Goal: Task Accomplishment & Management: Use online tool/utility

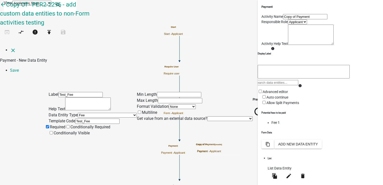
select select "fee"
select select
click at [369, 67] on li "Save" at bounding box center [196, 70] width 373 height 6
click at [10, 47] on icon "close" at bounding box center [13, 50] width 6 height 6
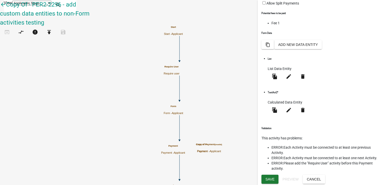
scroll to position [135, 0]
drag, startPoint x: 267, startPoint y: 137, endPoint x: 287, endPoint y: 138, distance: 20.3
click at [287, 145] on span "Each Activity must be connected to at least one previous Activity." at bounding box center [321, 149] width 99 height 9
click at [271, 181] on button "Save" at bounding box center [270, 179] width 17 height 9
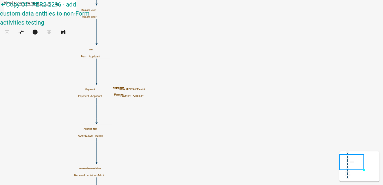
scroll to position [0, 0]
click at [225, 126] on icon "Start Start - Applicant Require User Require user Form Form - Applicant Previou…" at bounding box center [191, 148] width 383 height 297
click at [102, 95] on p "Payment - Applicant" at bounding box center [90, 96] width 24 height 3
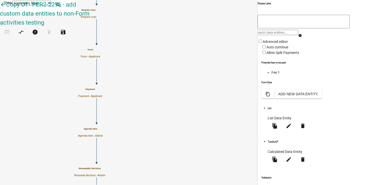
scroll to position [90, 0]
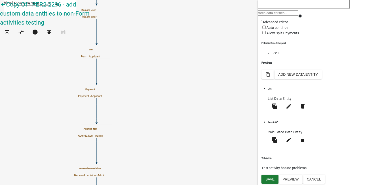
click at [267, 30] on label "Auto continue" at bounding box center [275, 28] width 27 height 4
click at [266, 29] on input "Auto continue" at bounding box center [264, 27] width 3 height 3
click at [267, 30] on span at bounding box center [267, 28] width 0 height 4
click at [266, 29] on input "Auto continue" at bounding box center [264, 27] width 3 height 3
click at [262, 30] on span at bounding box center [262, 28] width 0 height 4
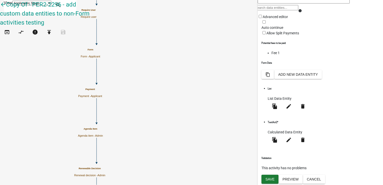
click at [266, 24] on input "Auto continue" at bounding box center [264, 21] width 3 height 3
click at [291, 178] on button "Preview" at bounding box center [291, 179] width 24 height 9
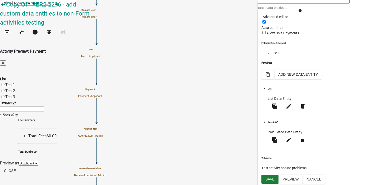
click at [100, 94] on div "Test3" at bounding box center [191, 97] width 383 height 6
click at [15, 95] on label "Test3" at bounding box center [10, 97] width 10 height 5
click at [5, 95] on input "Test3" at bounding box center [2, 96] width 3 height 3
radio input "true"
click at [20, 174] on button "Close" at bounding box center [10, 170] width 20 height 9
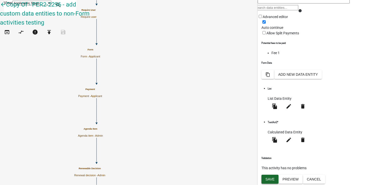
click at [270, 180] on span "Save" at bounding box center [270, 179] width 9 height 4
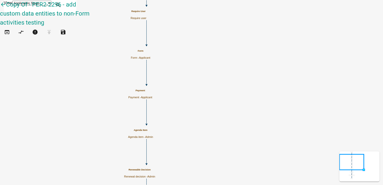
scroll to position [0, 0]
click at [9, 29] on icon "open_in_browser" at bounding box center [7, 32] width 6 height 7
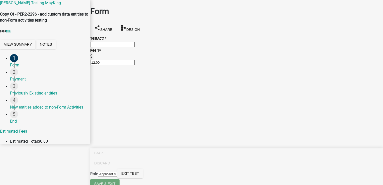
click at [120, 44] on input "text" at bounding box center [112, 44] width 44 height 5
click at [176, 36] on div "TestAct1 *" at bounding box center [236, 38] width 293 height 6
click at [135, 45] on input "text" at bounding box center [112, 44] width 44 height 5
type input "1"
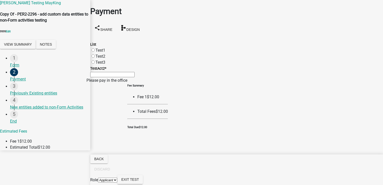
click at [104, 54] on label "Test2" at bounding box center [101, 56] width 10 height 5
click at [95, 54] on input "Test2" at bounding box center [93, 55] width 3 height 3
radio input "true"
click at [127, 77] on input "TestAct2 *" at bounding box center [112, 74] width 44 height 5
type input "weew5323"
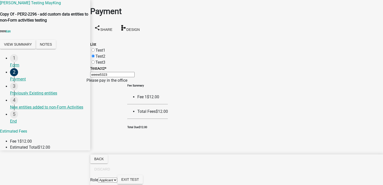
click at [168, 129] on div "Fee Summary Fee 1 $12.00 Total Fees $12.00 Total Due $12.00" at bounding box center [147, 107] width 41 height 46
drag, startPoint x: 99, startPoint y: 102, endPoint x: 135, endPoint y: 105, distance: 36.2
click at [127, 84] on div "Please pay in the office" at bounding box center [107, 80] width 41 height 6
drag, startPoint x: 135, startPoint y: 105, endPoint x: 147, endPoint y: 107, distance: 11.8
click at [127, 84] on div "Please pay in the office" at bounding box center [107, 80] width 41 height 6
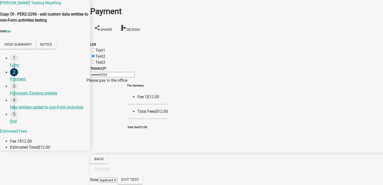
click at [168, 115] on li "Total Fees $12.00" at bounding box center [152, 112] width 31 height 6
click at [21, 82] on div "Payment" at bounding box center [48, 79] width 76 height 6
click at [6, 33] on span "9999" at bounding box center [3, 31] width 6 height 3
click at [36, 49] on button "View Summary" at bounding box center [18, 44] width 36 height 9
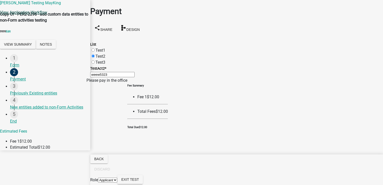
click at [47, 15] on link "View Application Workflow" at bounding box center [23, 12] width 47 height 5
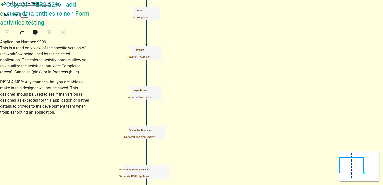
click at [151, 56] on p "Payment - Applicant" at bounding box center [139, 56] width 24 height 3
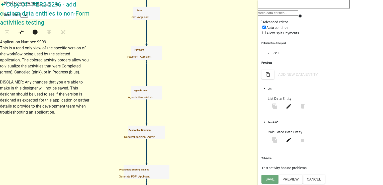
scroll to position [90, 0]
click at [290, 183] on button "Preview" at bounding box center [291, 179] width 24 height 9
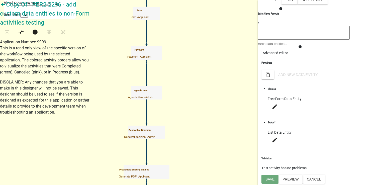
scroll to position [209, 0]
click at [297, 180] on button "Preview" at bounding box center [291, 179] width 24 height 9
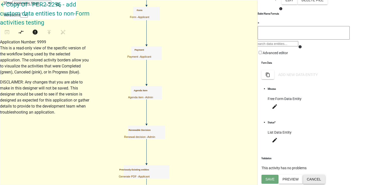
click at [325, 177] on button "Cancel" at bounding box center [314, 179] width 22 height 9
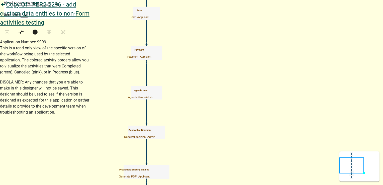
click at [6, 9] on icon "arrow_back" at bounding box center [3, 5] width 6 height 7
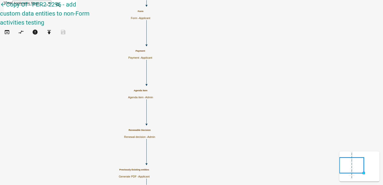
select select "224EE69F-A489-44C5-A1D9-1833DB8D0B63"
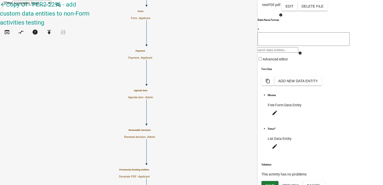
scroll to position [209, 0]
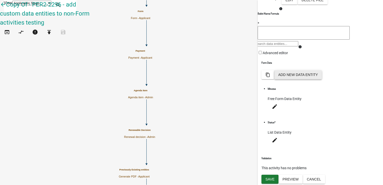
click at [322, 79] on button "Add New Data Entity" at bounding box center [298, 74] width 48 height 9
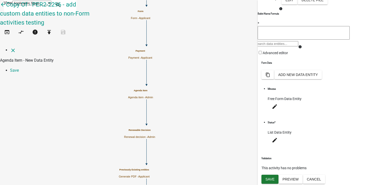
select select
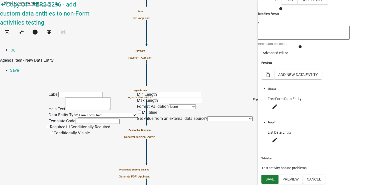
click at [76, 92] on input "text" at bounding box center [80, 94] width 44 height 5
type input "Test_Fee"
click at [87, 98] on textarea at bounding box center [88, 104] width 46 height 13
drag, startPoint x: 92, startPoint y: 33, endPoint x: 29, endPoint y: 41, distance: 63.4
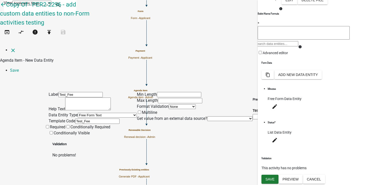
click at [30, 77] on div "Label Test_Fee Help Text Data Entity Type Free Form Text Document Display Entit…" at bounding box center [191, 117] width 383 height 81
click at [75, 119] on input "Test_Fee" at bounding box center [97, 121] width 44 height 5
click at [84, 113] on select "Free Form Text Document Display Entity Value Fee Numeric Data Date Map Sketch D…" at bounding box center [107, 115] width 59 height 5
click at [78, 113] on select "Free Form Text Document Display Entity Value Fee Numeric Data Date Map Sketch D…" at bounding box center [107, 115] width 59 height 5
select select "fee"
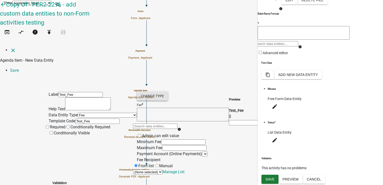
click at [168, 92] on div "Change Type" at bounding box center [152, 96] width 31 height 9
click at [25, 33] on select "Simple List Advanced" at bounding box center [15, 30] width 21 height 5
click at [14, 43] on select "Simple List Advanced" at bounding box center [3, 40] width 21 height 5
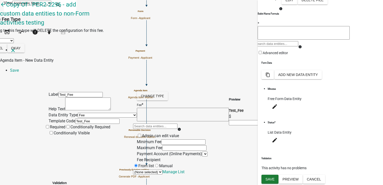
click at [14, 43] on select "Simple List Advanced" at bounding box center [3, 40] width 21 height 5
select select "0"
click at [14, 43] on select "Simple List Advanced" at bounding box center [3, 40] width 21 height 5
click at [36, 43] on button "Okay" at bounding box center [28, 38] width 18 height 9
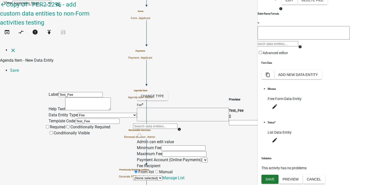
click at [137, 139] on span at bounding box center [137, 141] width 0 height 5
click at [141, 134] on input "Admin can edit value" at bounding box center [139, 135] width 3 height 3
click at [168, 145] on input "text" at bounding box center [183, 147] width 44 height 5
type input "10"
click at [207, 151] on input "text" at bounding box center [184, 153] width 44 height 5
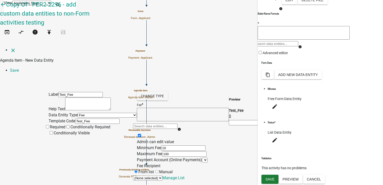
type input "100"
click at [202, 158] on select at bounding box center [205, 160] width 6 height 5
select select
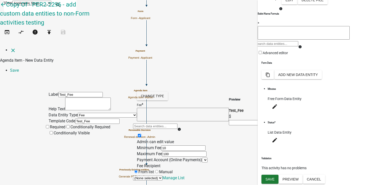
click at [202, 158] on select at bounding box center [205, 160] width 6 height 5
click at [154, 176] on span at bounding box center [154, 178] width 0 height 5
click at [158, 170] on input "Manual" at bounding box center [156, 171] width 3 height 3
click at [202, 158] on select at bounding box center [205, 160] width 6 height 5
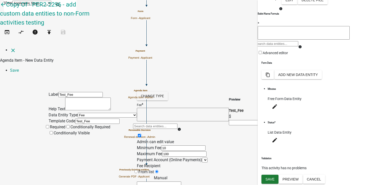
click at [202, 158] on select at bounding box center [205, 160] width 6 height 5
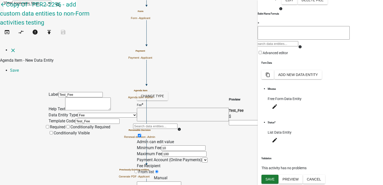
scroll to position [0, 0]
click at [19, 68] on link "Save" at bounding box center [14, 70] width 9 height 5
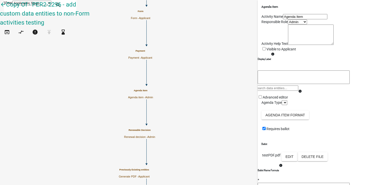
select select "224EE69F-A489-44C5-A1D9-1833DB8D0B63"
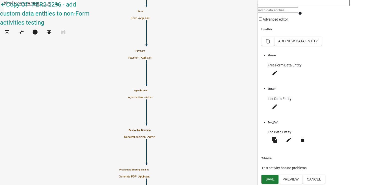
scroll to position [227, 0]
click at [293, 179] on button "Preview" at bounding box center [291, 179] width 24 height 9
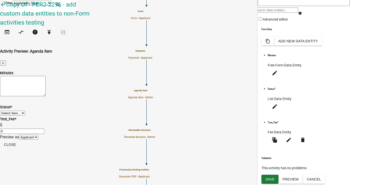
click at [46, 76] on textarea "Minutes" at bounding box center [23, 86] width 46 height 20
click at [20, 149] on button "Close" at bounding box center [10, 144] width 20 height 9
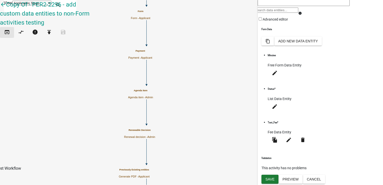
click at [10, 29] on icon "open_in_browser" at bounding box center [7, 32] width 6 height 7
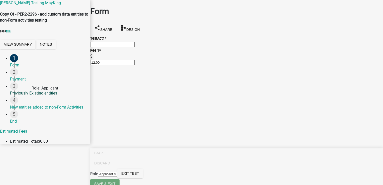
click at [27, 96] on div "3 Previously Existing entities" at bounding box center [48, 89] width 76 height 14
click at [27, 96] on div "Previously Existing entities" at bounding box center [48, 93] width 76 height 6
click at [135, 45] on input "text" at bounding box center [112, 44] width 44 height 5
type input "1"
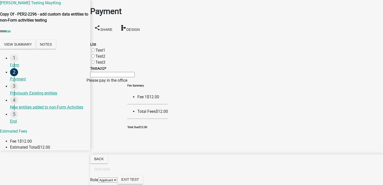
click at [103, 60] on label "Test3" at bounding box center [101, 62] width 10 height 5
click at [95, 60] on input "Test3" at bounding box center [93, 61] width 3 height 3
radio input "true"
click at [109, 77] on input "TestAct2 *" at bounding box center [112, 74] width 44 height 5
type input "rwfs"
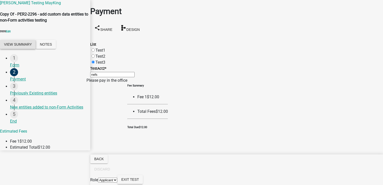
click at [30, 49] on button "View Summary" at bounding box center [18, 44] width 36 height 9
click at [55, 49] on button "Notes" at bounding box center [46, 44] width 20 height 9
click at [104, 161] on span "Back" at bounding box center [99, 159] width 10 height 4
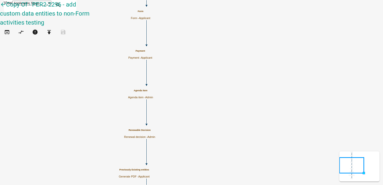
click at [153, 92] on h5 "Agenda Item" at bounding box center [140, 90] width 25 height 3
select select "224EE69F-A489-44C5-A1D9-1833DB8D0B63"
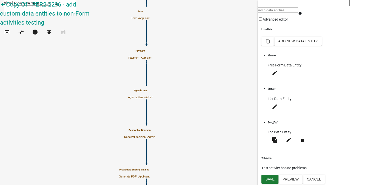
scroll to position [227, 0]
click at [274, 176] on button "Save" at bounding box center [270, 179] width 17 height 9
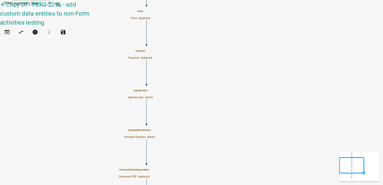
scroll to position [0, 0]
click at [153, 96] on p "Agenda item - Admin" at bounding box center [140, 97] width 25 height 3
select select "224EE69F-A489-44C5-A1D9-1833DB8D0B63"
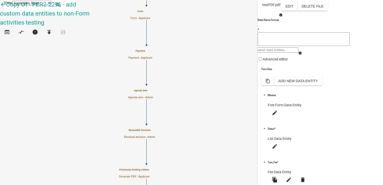
scroll to position [227, 0]
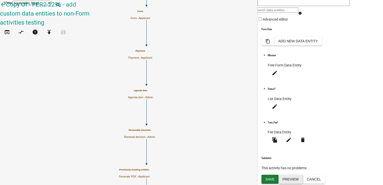
click at [292, 179] on button "Preview" at bounding box center [291, 179] width 24 height 9
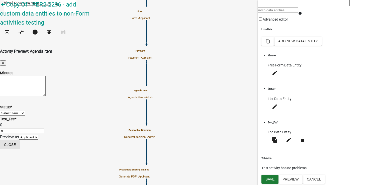
click at [20, 149] on button "Close" at bounding box center [10, 144] width 20 height 9
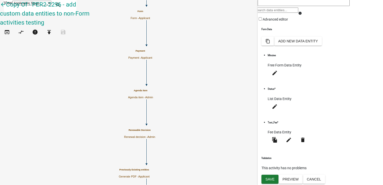
select select "224EE69F-A489-44C5-A1D9-1833DB8D0B63"
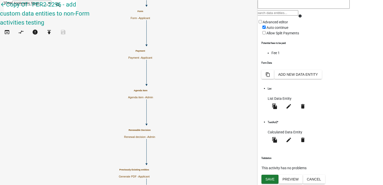
scroll to position [0, 0]
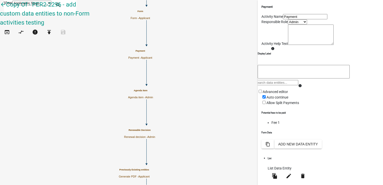
select select "224EE69F-A489-44C5-A1D9-1833DB8D0B63"
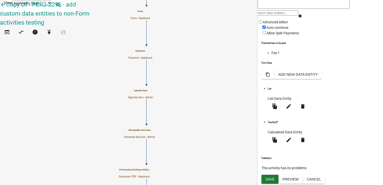
scroll to position [90, 0]
click at [267, 35] on label "Allow Split Payments" at bounding box center [281, 33] width 38 height 4
click at [266, 34] on input "Allow Split Payments" at bounding box center [264, 32] width 3 height 3
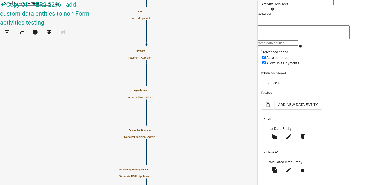
click at [272, 86] on li "Fee 1" at bounding box center [326, 82] width 108 height 5
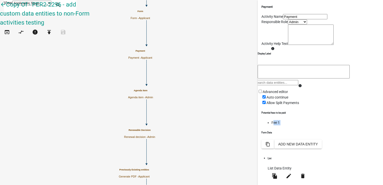
scroll to position [90, 0]
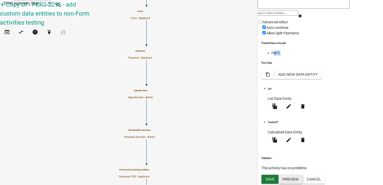
click at [287, 180] on button "Preview" at bounding box center [291, 179] width 24 height 9
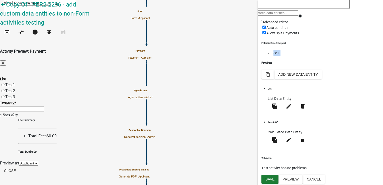
scroll to position [10, 0]
click at [20, 166] on button "Close" at bounding box center [10, 170] width 20 height 9
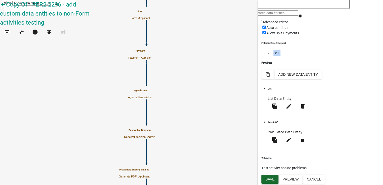
click at [272, 180] on span "Save" at bounding box center [270, 179] width 9 height 4
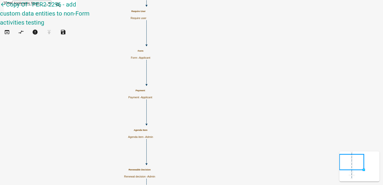
scroll to position [0, 0]
click at [10, 30] on icon "open_in_browser" at bounding box center [7, 32] width 6 height 7
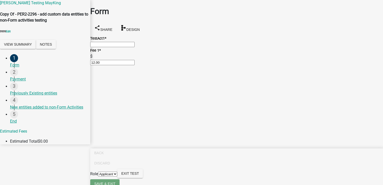
click at [135, 47] on input "text" at bounding box center [112, 44] width 44 height 5
drag, startPoint x: 110, startPoint y: 47, endPoint x: 59, endPoint y: 45, distance: 50.9
click at [59, 45] on div "Pratiksha Testing MayKing Copy Of - PER2-2296 - add custom data entities to non…" at bounding box center [191, 72] width 383 height 144
type input "1"
drag, startPoint x: 363, startPoint y: 179, endPoint x: 361, endPoint y: 177, distance: 3.2
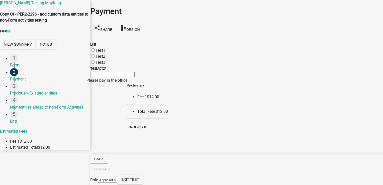
click at [99, 60] on label "Test3" at bounding box center [101, 62] width 10 height 5
click at [95, 60] on input "Test3" at bounding box center [93, 61] width 3 height 3
radio input "true"
drag, startPoint x: 132, startPoint y: 78, endPoint x: 129, endPoint y: 84, distance: 6.1
click at [133, 77] on input "TestAct2 *" at bounding box center [112, 74] width 44 height 5
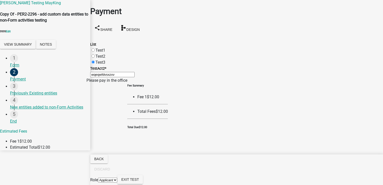
type input "wqeqwfdvsxzxv"
drag, startPoint x: 105, startPoint y: 101, endPoint x: 167, endPoint y: 114, distance: 63.5
click at [127, 114] on div "Please pay in the office" at bounding box center [107, 106] width 41 height 58
drag, startPoint x: 167, startPoint y: 114, endPoint x: 180, endPoint y: 117, distance: 13.3
click at [127, 114] on div "Please pay in the office" at bounding box center [107, 106] width 41 height 58
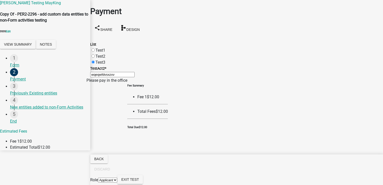
click at [121, 106] on div "Please pay in the office" at bounding box center [107, 106] width 41 height 58
drag, startPoint x: 243, startPoint y: 116, endPoint x: 279, endPoint y: 122, distance: 36.4
click at [168, 122] on div "Fee Summary Fee 1 $12.00 Total Fees $12.00 Total Due $12.00" at bounding box center [147, 107] width 41 height 46
click at [168, 95] on div "Fee Summary Fee 1 $12.00 Total Fees $12.00 Total Due $12.00" at bounding box center [147, 107] width 41 height 46
click at [139, 178] on span "Exit Test" at bounding box center [130, 180] width 18 height 4
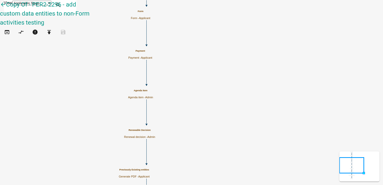
click at [150, 175] on p "Generate PDF - Applicant" at bounding box center [134, 176] width 31 height 3
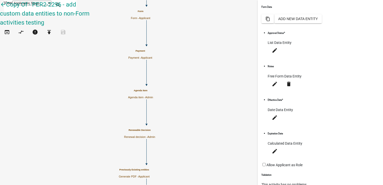
scroll to position [113, 0]
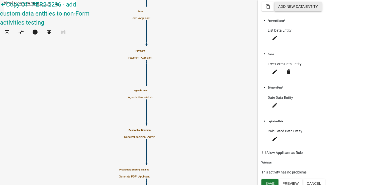
click at [322, 11] on button "Add New Data Entity" at bounding box center [298, 6] width 48 height 9
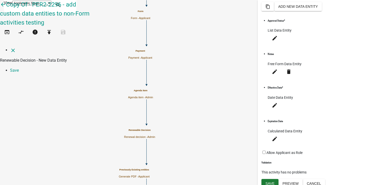
select select
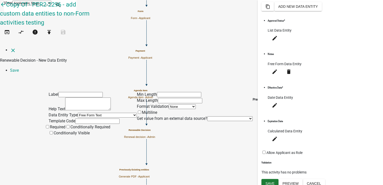
click at [96, 92] on input "text" at bounding box center [80, 94] width 44 height 5
type input "Test_Fee"
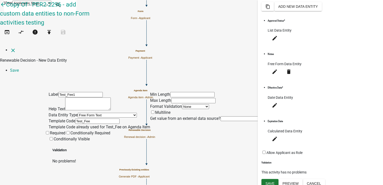
type input "Test_Fee1"
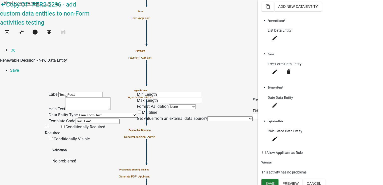
click at [56, 126] on div "Label Test_Fee1 Help Text Data Entity Type Free Form Text Document Display Enti…" at bounding box center [93, 117] width 88 height 51
click at [45, 131] on span at bounding box center [45, 133] width 0 height 5
click at [49, 125] on input "Required" at bounding box center [47, 126] width 3 height 3
click at [84, 113] on select "Free Form Text Document Display Entity Value Fee Numeric Data Date Map Sketch D…" at bounding box center [107, 115] width 59 height 5
click at [78, 113] on select "Free Form Text Document Display Entity Value Fee Numeric Data Date Map Sketch D…" at bounding box center [107, 115] width 59 height 5
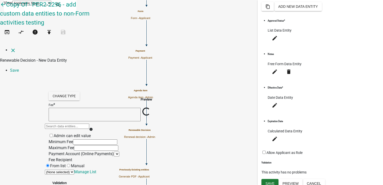
select select "fee"
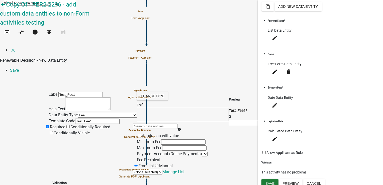
click at [142, 133] on span at bounding box center [142, 135] width 0 height 5
click at [141, 134] on input "Admin can edit value" at bounding box center [139, 135] width 3 height 3
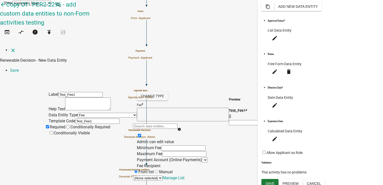
click at [137, 139] on span at bounding box center [137, 141] width 0 height 5
click at [141, 134] on input "Admin can edit value" at bounding box center [139, 135] width 3 height 3
click at [161, 145] on input "text" at bounding box center [183, 147] width 44 height 5
click at [137, 93] on div "Label Test_Fee1 Help Text Data Entity Type Free Form Text Document Display Enti…" at bounding box center [192, 137] width 286 height 90
type input "1"
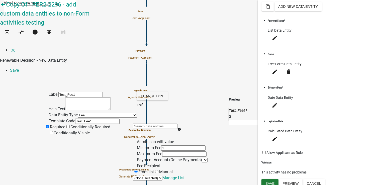
drag, startPoint x: 153, startPoint y: 113, endPoint x: 151, endPoint y: 111, distance: 3.3
click at [162, 151] on input "text" at bounding box center [184, 153] width 44 height 5
type input "10"
click at [273, 126] on div "Preview Test_Fee1 * $" at bounding box center [251, 137] width 44 height 90
click at [202, 158] on select at bounding box center [205, 160] width 6 height 5
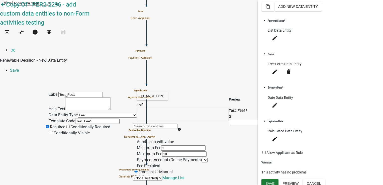
click at [173, 170] on label "Manual" at bounding box center [163, 172] width 19 height 5
click at [158, 170] on input "Manual" at bounding box center [156, 171] width 3 height 3
click at [138, 170] on span at bounding box center [138, 172] width 0 height 5
click at [138, 170] on input "From list" at bounding box center [135, 171] width 3 height 3
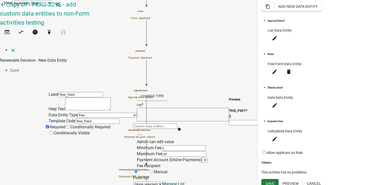
click at [185, 182] on link "Manage List" at bounding box center [174, 184] width 22 height 5
click at [149, 176] on span at bounding box center [149, 178] width 0 height 5
click at [153, 170] on input "Manual" at bounding box center [151, 171] width 3 height 3
click at [19, 68] on link "Save" at bounding box center [14, 70] width 9 height 5
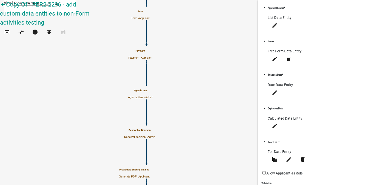
scroll to position [131, 0]
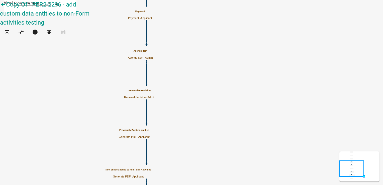
click at [155, 96] on p "Renewal decision - Admin" at bounding box center [139, 97] width 31 height 3
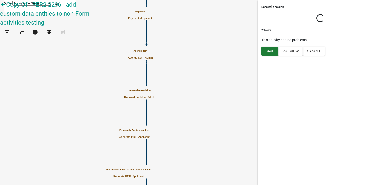
select select "224EE69F-A489-44C5-A1D9-1833DB8D0B63"
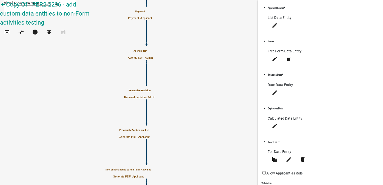
scroll to position [131, 0]
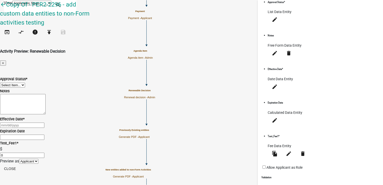
scroll to position [52, 0]
click at [20, 165] on button "Close" at bounding box center [10, 168] width 20 height 9
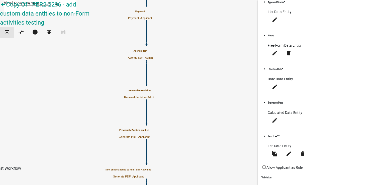
click at [9, 29] on icon "open_in_browser" at bounding box center [7, 32] width 6 height 7
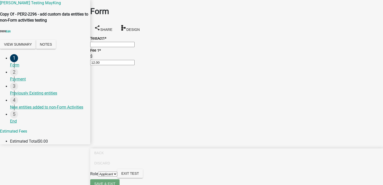
click at [168, 39] on div "TestAct1 *" at bounding box center [236, 38] width 293 height 6
click at [135, 45] on input "text" at bounding box center [112, 44] width 44 height 5
type input "1"
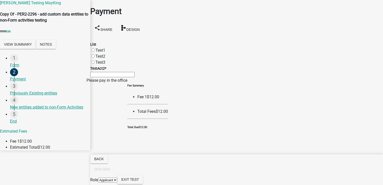
click at [98, 60] on label "Test3" at bounding box center [101, 62] width 10 height 5
click at [95, 60] on input "Test3" at bounding box center [93, 61] width 3 height 3
radio input "true"
click at [100, 77] on input "TestAct2 *" at bounding box center [112, 74] width 44 height 5
type input "221"
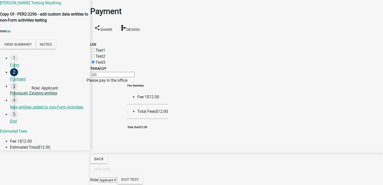
click at [10, 90] on div "3" at bounding box center [14, 86] width 8 height 8
drag, startPoint x: 10, startPoint y: 101, endPoint x: 44, endPoint y: 100, distance: 34.6
click at [10, 90] on div "3" at bounding box center [14, 86] width 8 height 8
click at [45, 96] on div "Previously Existing entities" at bounding box center [48, 93] width 76 height 6
click at [104, 161] on span "Back" at bounding box center [99, 159] width 10 height 4
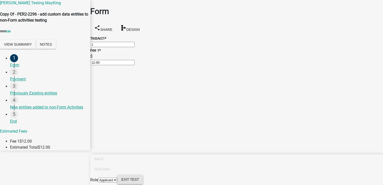
click at [139, 178] on span "Exit Test" at bounding box center [130, 180] width 18 height 4
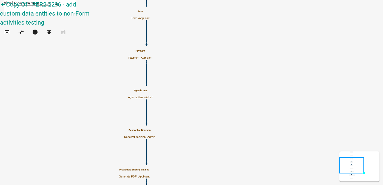
click at [152, 56] on p "Payment - Applicant" at bounding box center [140, 57] width 24 height 3
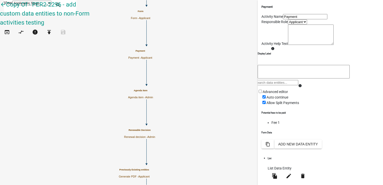
click at [288, 24] on select "Applicant Admin" at bounding box center [297, 22] width 19 height 5
select select "224EE69F-A489-44C5-A1D9-1833DB8D0B63"
click at [288, 24] on select "Applicant Admin" at bounding box center [297, 22] width 19 height 5
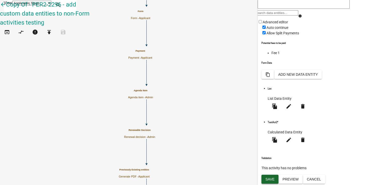
click at [267, 180] on span "Save" at bounding box center [270, 179] width 9 height 4
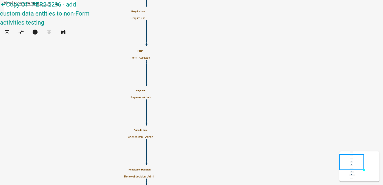
scroll to position [0, 0]
click at [150, 56] on p "Form - Applicant" at bounding box center [141, 57] width 20 height 3
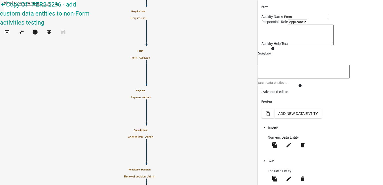
click at [297, 24] on select "Applicant Admin" at bounding box center [297, 22] width 19 height 5
select select "224EE69F-A489-44C5-A1D9-1833DB8D0B63"
click at [288, 24] on select "Applicant Admin" at bounding box center [297, 22] width 19 height 5
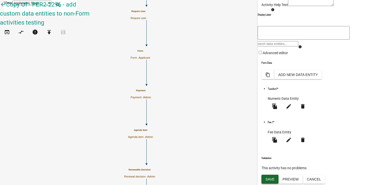
click at [266, 180] on span "Save" at bounding box center [270, 179] width 9 height 4
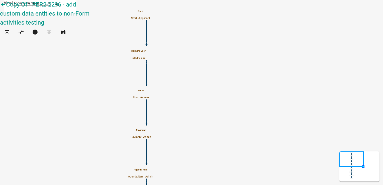
scroll to position [0, 0]
click at [153, 171] on h5 "Agenda Item" at bounding box center [140, 170] width 25 height 3
select select "224EE69F-A489-44C5-A1D9-1833DB8D0B63"
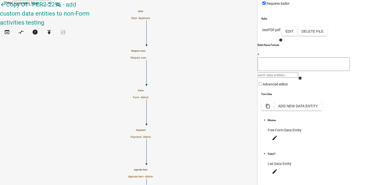
scroll to position [227, 0]
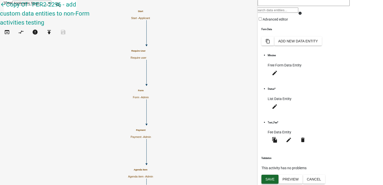
click at [273, 179] on span "Save" at bounding box center [270, 179] width 9 height 4
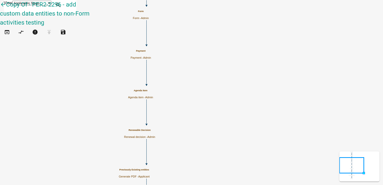
scroll to position [0, 0]
click at [10, 29] on icon "open_in_browser" at bounding box center [7, 32] width 6 height 7
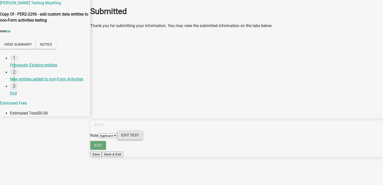
click at [139, 137] on span "Exit Test" at bounding box center [130, 135] width 18 height 4
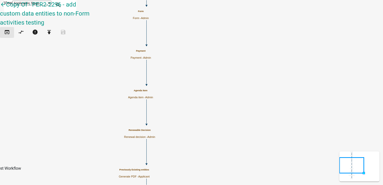
click at [5, 27] on button "open_in_browser" at bounding box center [7, 32] width 14 height 11
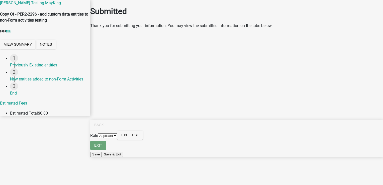
click at [117, 138] on select "Applicant Admin" at bounding box center [107, 135] width 19 height 5
select select "224ee69f-a489-44c5-a1d9-1833db8d0b63"
click at [117, 138] on select "Applicant Admin" at bounding box center [107, 135] width 19 height 5
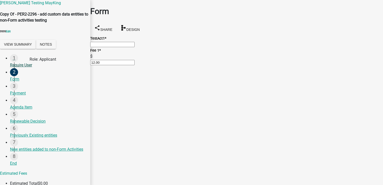
click at [22, 68] on div "Require User" at bounding box center [48, 65] width 76 height 6
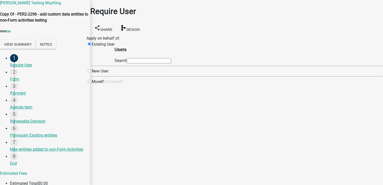
click at [91, 83] on input "radio" at bounding box center [89, 81] width 3 height 3
radio input "true"
radio input "false"
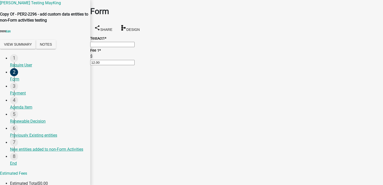
click at [112, 45] on input "text" at bounding box center [112, 44] width 44 height 5
type input "1"
select select "2: 1"
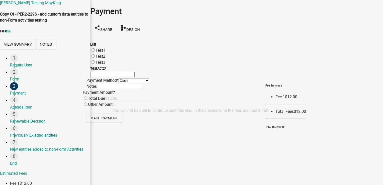
click at [100, 53] on div "Test2" at bounding box center [236, 56] width 293 height 6
drag, startPoint x: 101, startPoint y: 59, endPoint x: 98, endPoint y: 57, distance: 3.3
click at [101, 59] on wm-data-entity-input "List Test1 Test2 Test3" at bounding box center [236, 50] width 293 height 30
click at [97, 60] on label "Test3" at bounding box center [101, 62] width 10 height 5
click at [95, 60] on input "Test3" at bounding box center [93, 61] width 3 height 3
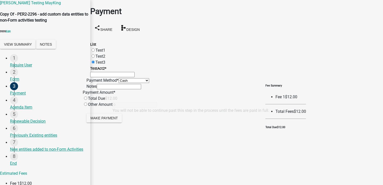
radio input "true"
click at [110, 77] on input "TestAct2 *" at bounding box center [112, 74] width 44 height 5
type input "21125"
click at [87, 100] on input "radio" at bounding box center [85, 98] width 3 height 3
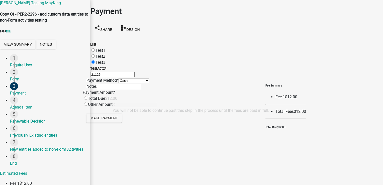
radio input "true"
type input "12"
click at [113, 120] on span "Make Payment" at bounding box center [104, 118] width 27 height 4
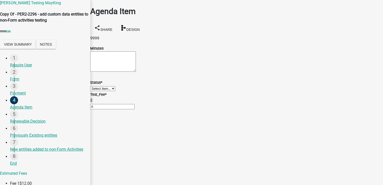
click at [127, 66] on textarea "Minutes" at bounding box center [113, 61] width 46 height 20
type textarea "25125"
click at [115, 91] on select "Select Item... Unheard Tabled Approved Denied" at bounding box center [102, 88] width 25 height 5
click at [96, 91] on select "Select Item... Unheard Tabled Approved Denied" at bounding box center [102, 88] width 25 height 5
select select "9b340636-df8f-4220-b9aa-4211faeb5b95"
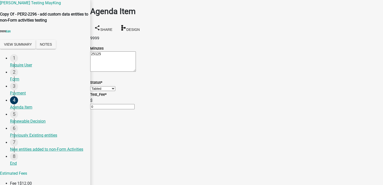
click at [108, 109] on input "0" at bounding box center [112, 106] width 44 height 5
type input "12"
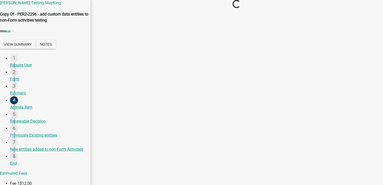
select select "9b340636-df8f-4220-b9aa-4211faeb5b95"
